Goal: Information Seeking & Learning: Learn about a topic

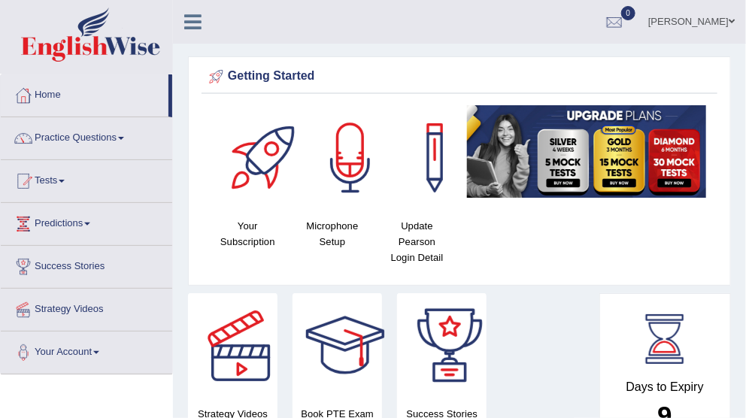
click at [90, 133] on link "Practice Questions" at bounding box center [87, 136] width 172 height 38
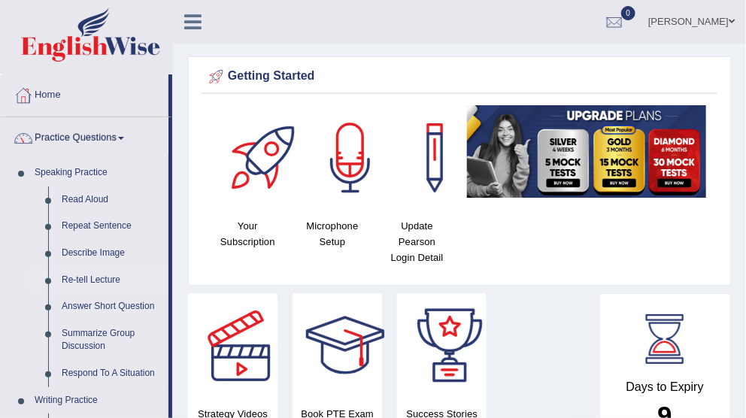
click at [90, 277] on link "Re-tell Lecture" at bounding box center [112, 280] width 114 height 27
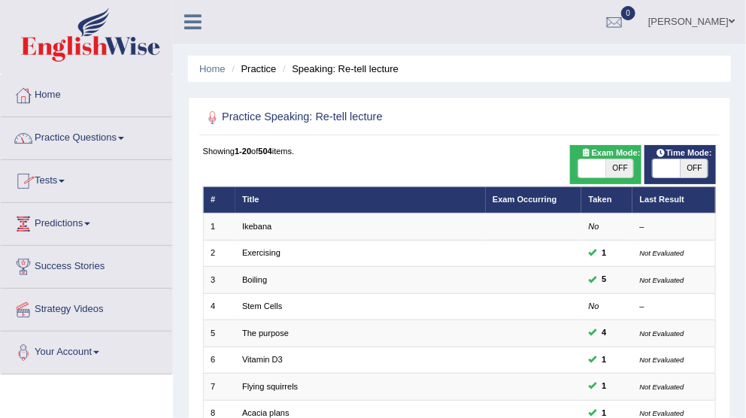
click at [75, 137] on link "Practice Questions" at bounding box center [87, 136] width 172 height 38
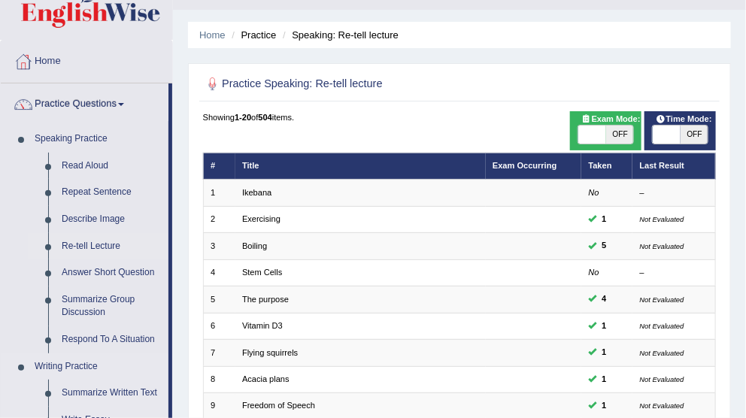
scroll to position [50, 0]
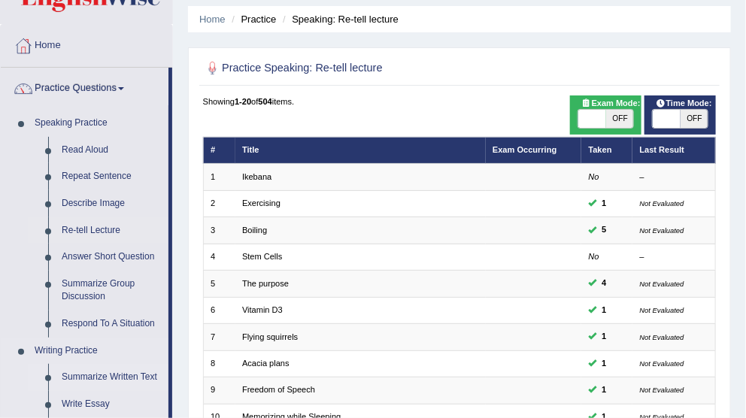
click at [97, 369] on link "Summarize Written Text" at bounding box center [112, 377] width 114 height 27
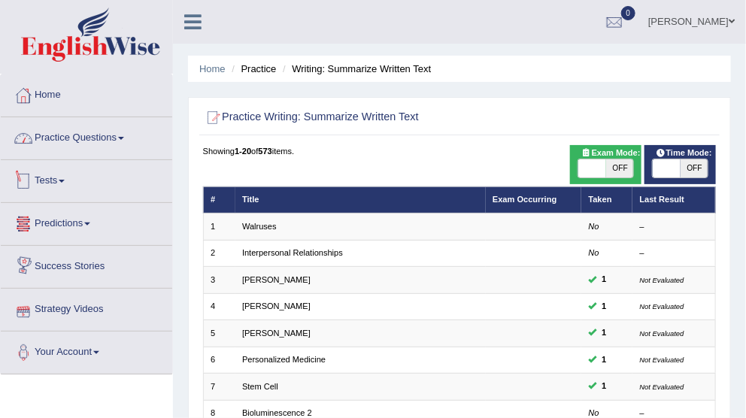
click at [87, 138] on link "Practice Questions" at bounding box center [87, 136] width 172 height 38
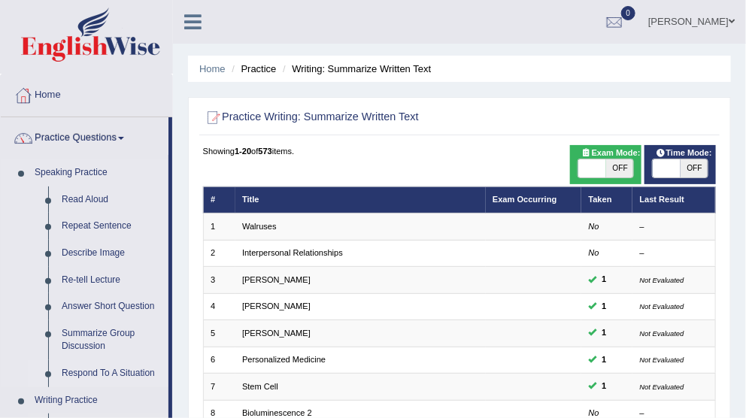
click at [107, 369] on link "Respond To A Situation" at bounding box center [112, 373] width 114 height 27
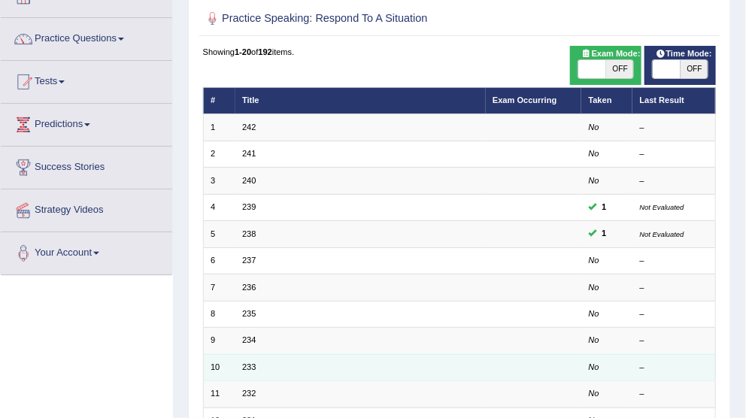
scroll to position [251, 0]
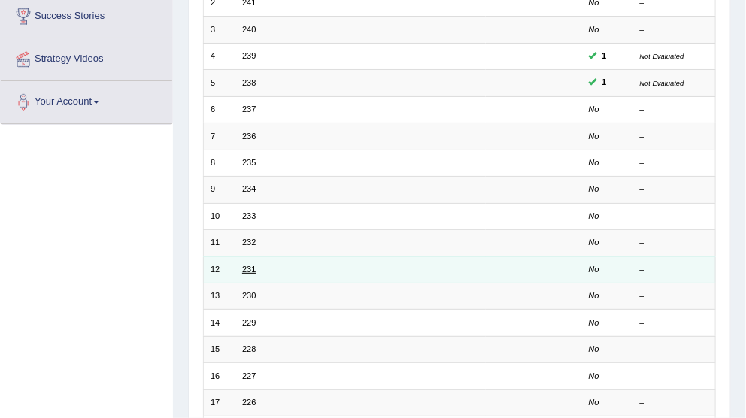
click at [243, 265] on link "231" at bounding box center [249, 269] width 14 height 9
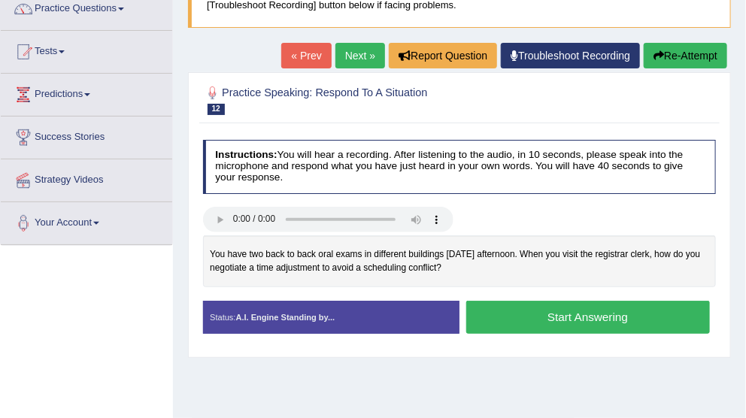
scroll to position [100, 0]
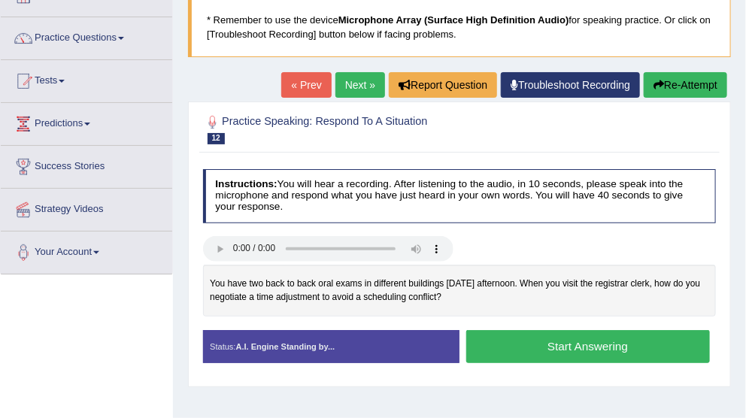
click at [352, 91] on link "Next »" at bounding box center [361, 85] width 50 height 26
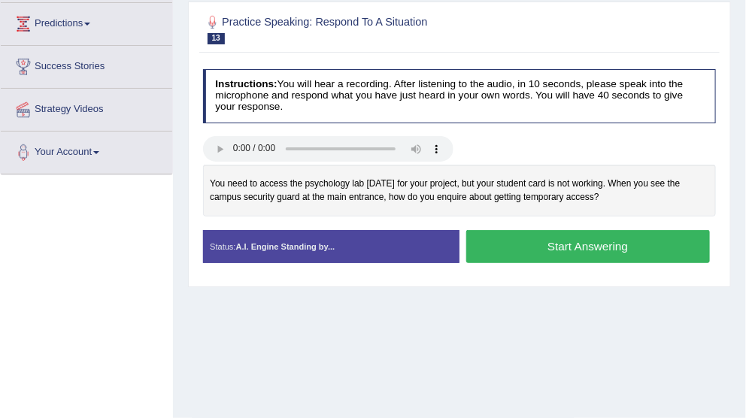
scroll to position [151, 0]
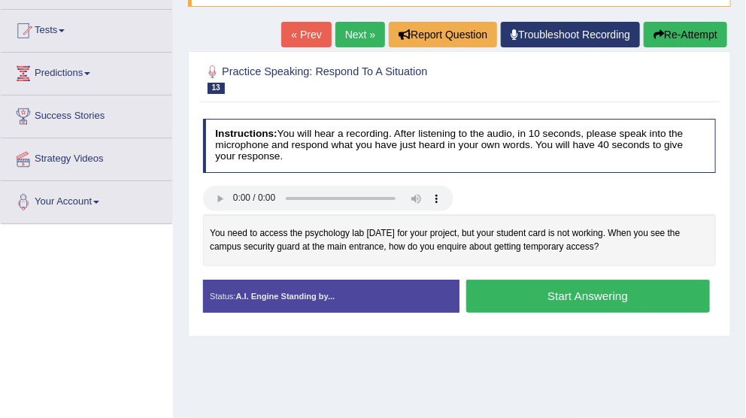
click at [354, 43] on link "Next »" at bounding box center [361, 35] width 50 height 26
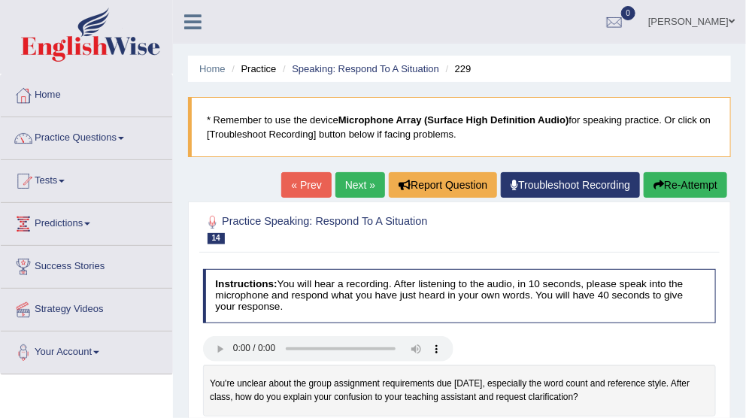
click at [93, 136] on link "Practice Questions" at bounding box center [87, 136] width 172 height 38
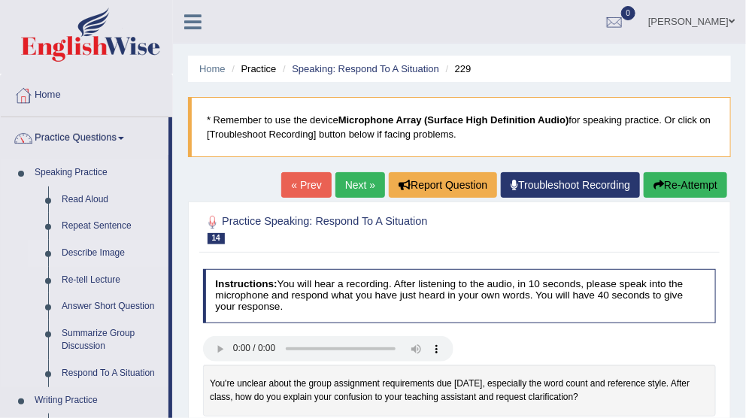
click at [82, 251] on link "Describe Image" at bounding box center [112, 253] width 114 height 27
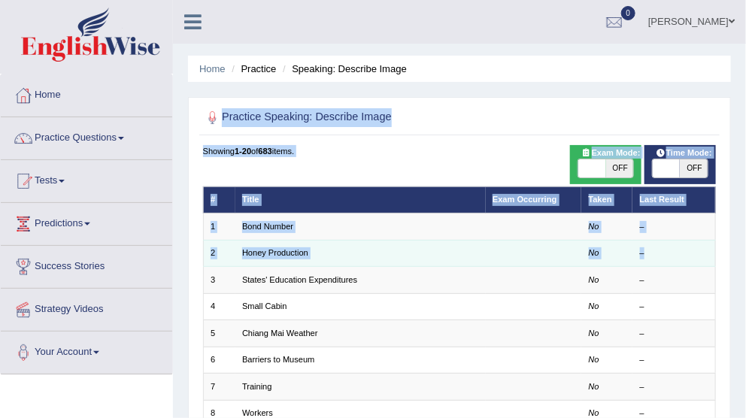
drag, startPoint x: 634, startPoint y: 196, endPoint x: 669, endPoint y: 248, distance: 62.4
click at [669, 248] on div "–" at bounding box center [674, 254] width 68 height 12
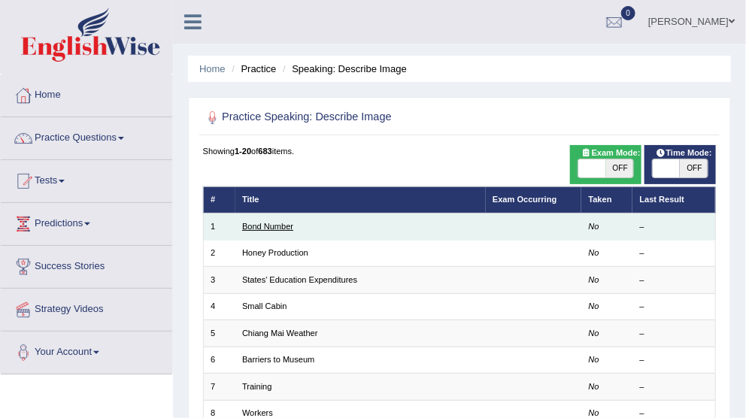
click at [278, 223] on link "Bond Number" at bounding box center [267, 226] width 51 height 9
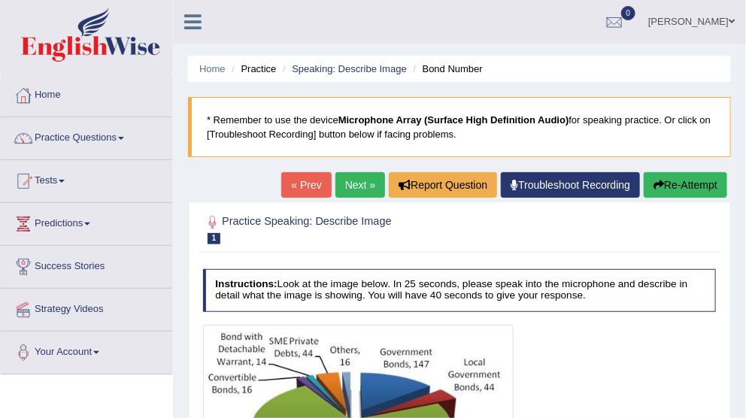
click at [732, 23] on span at bounding box center [732, 22] width 6 height 10
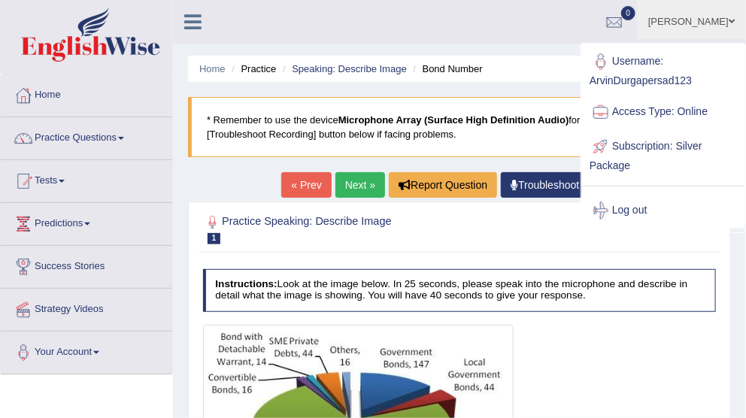
click at [641, 214] on link "Log out" at bounding box center [663, 210] width 163 height 35
